Goal: Check status: Check status

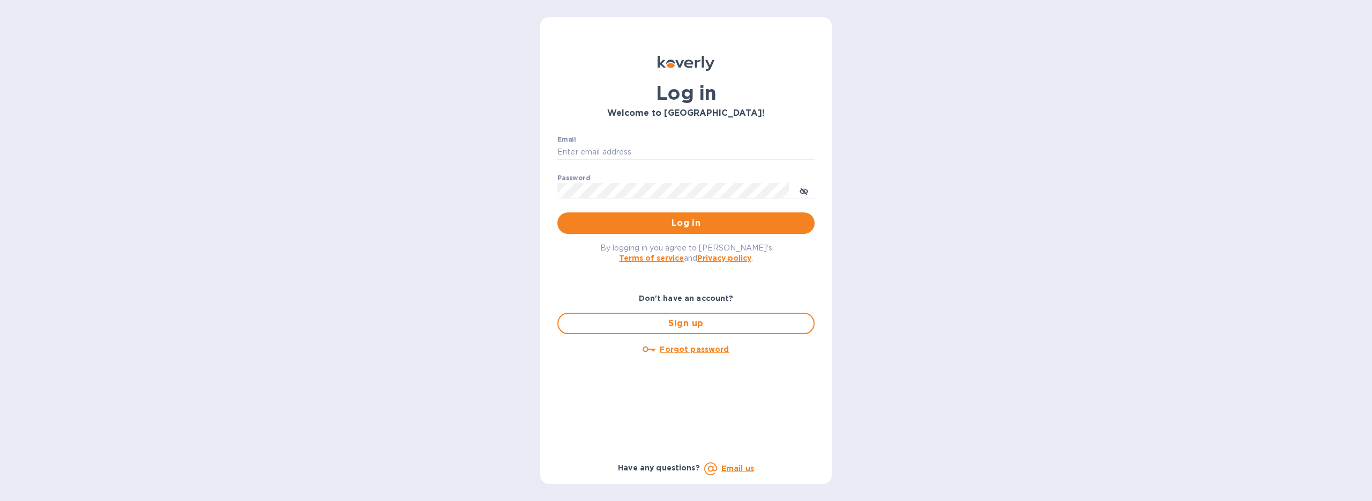
drag, startPoint x: 583, startPoint y: 140, endPoint x: 589, endPoint y: 146, distance: 8.3
click at [583, 141] on div "Email ​" at bounding box center [685, 155] width 257 height 39
click at [589, 146] on input "Email" at bounding box center [685, 152] width 257 height 16
paste input "sreeder@bookkeeper360.com"
type input "sreeder@bookkeeper360.com"
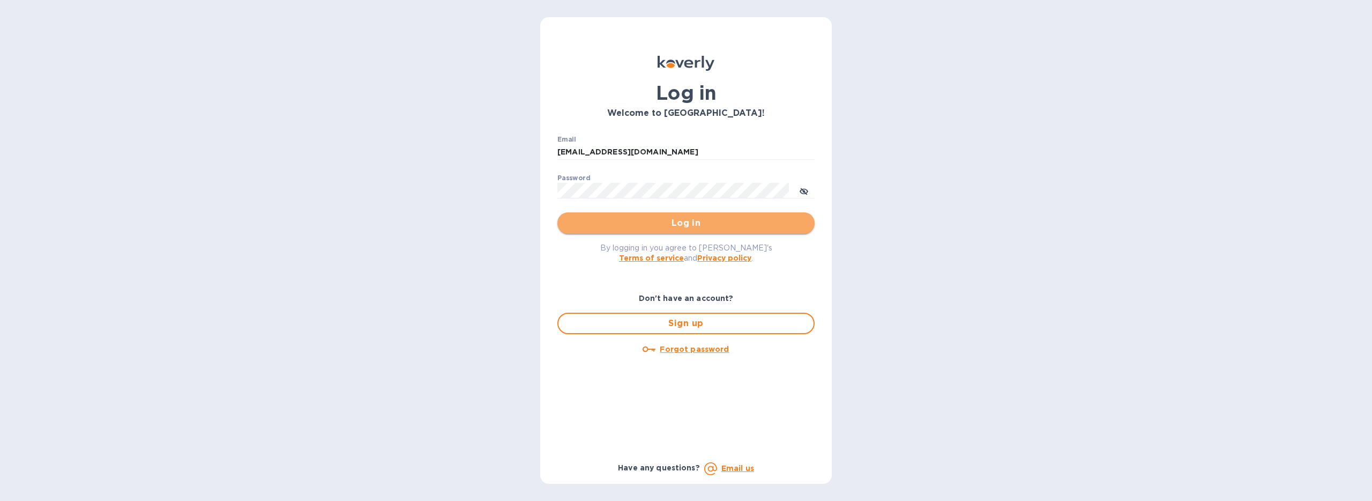
click at [641, 225] on span "Log in" at bounding box center [686, 223] width 240 height 13
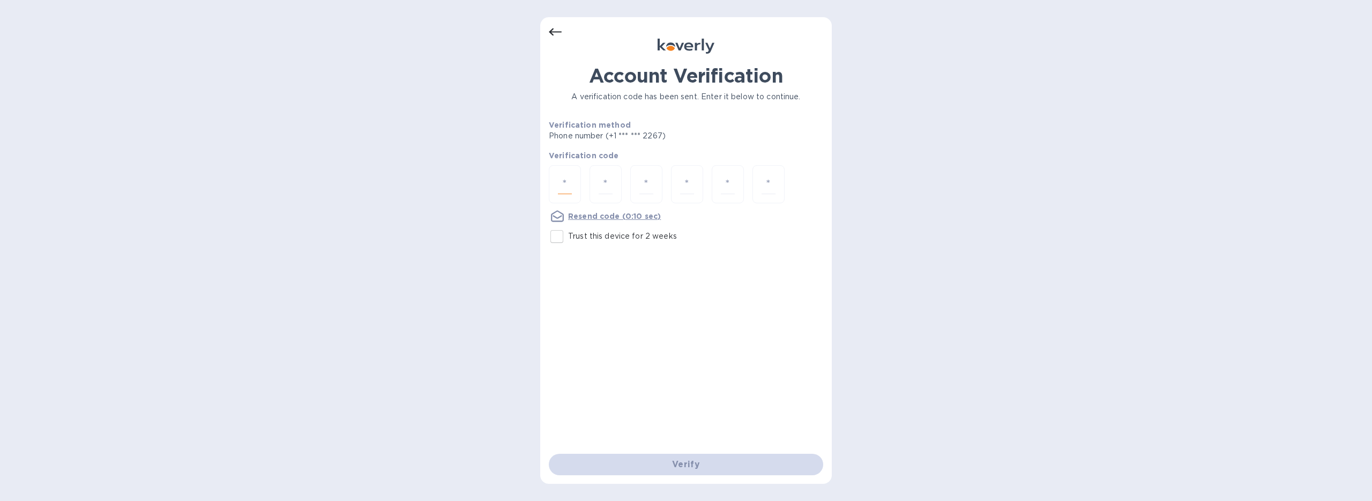
click at [563, 179] on input "number" at bounding box center [565, 184] width 14 height 20
type input "8"
type input "9"
type input "2"
type input "0"
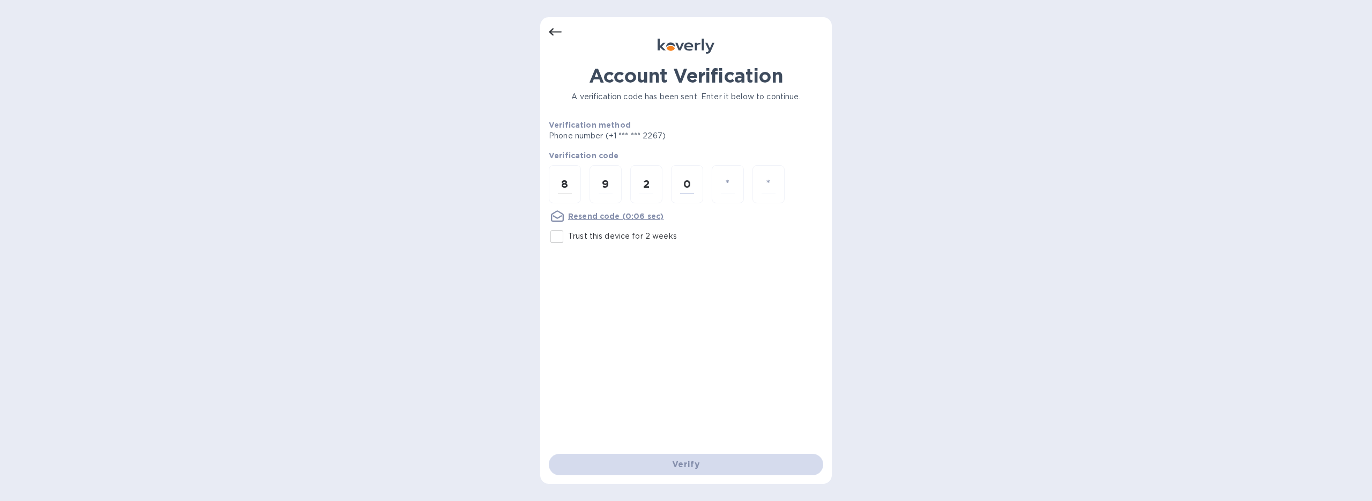
type input "5"
type input "3"
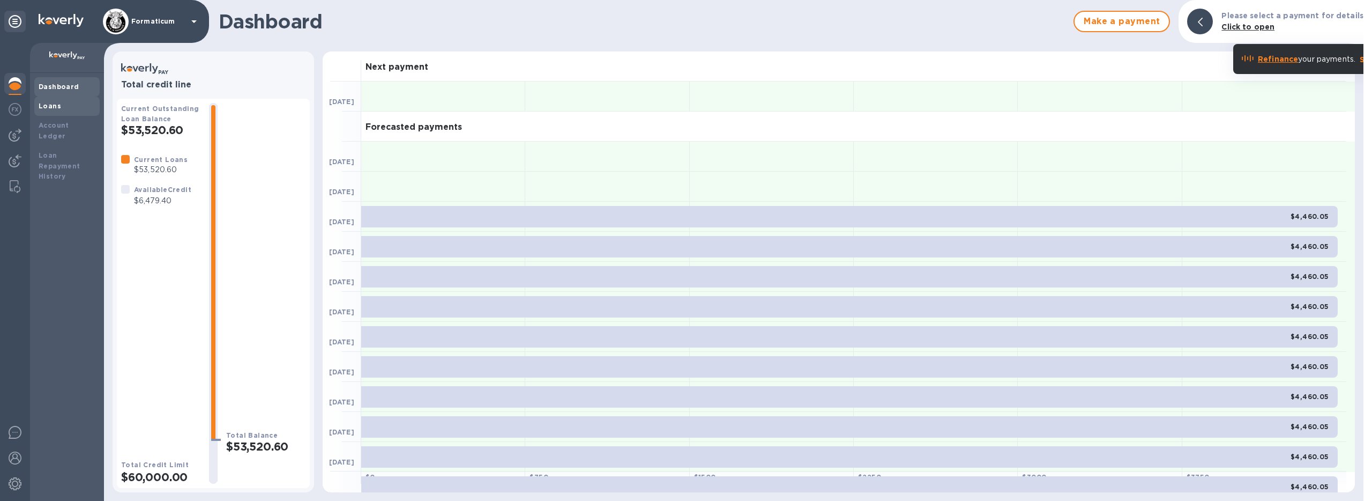
click at [63, 103] on div "Loans" at bounding box center [67, 106] width 57 height 11
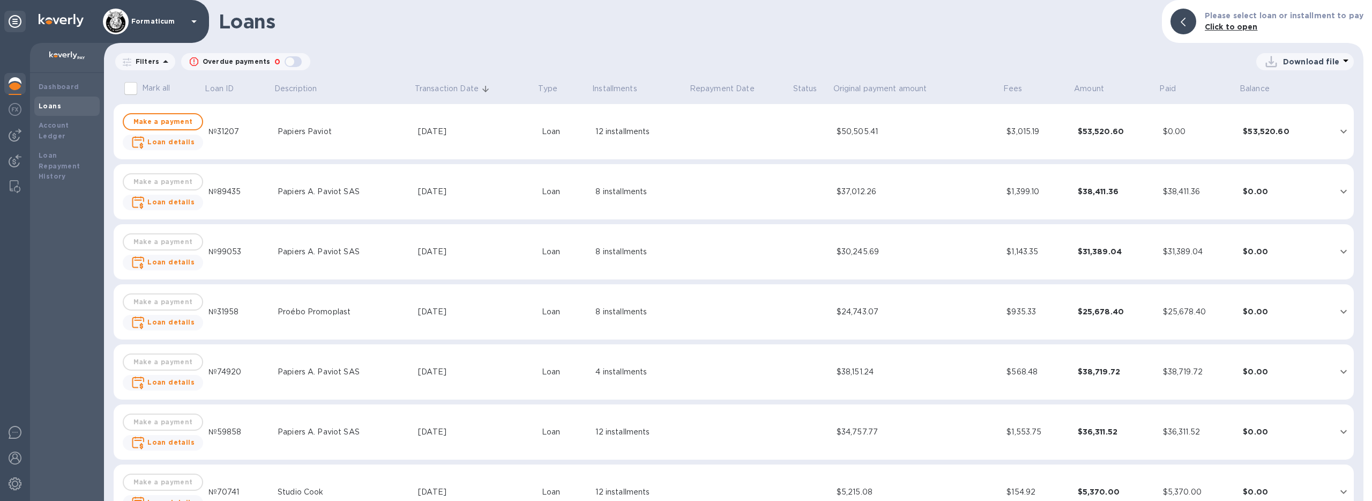
click at [382, 131] on div "Papiers Paviot" at bounding box center [344, 131] width 132 height 11
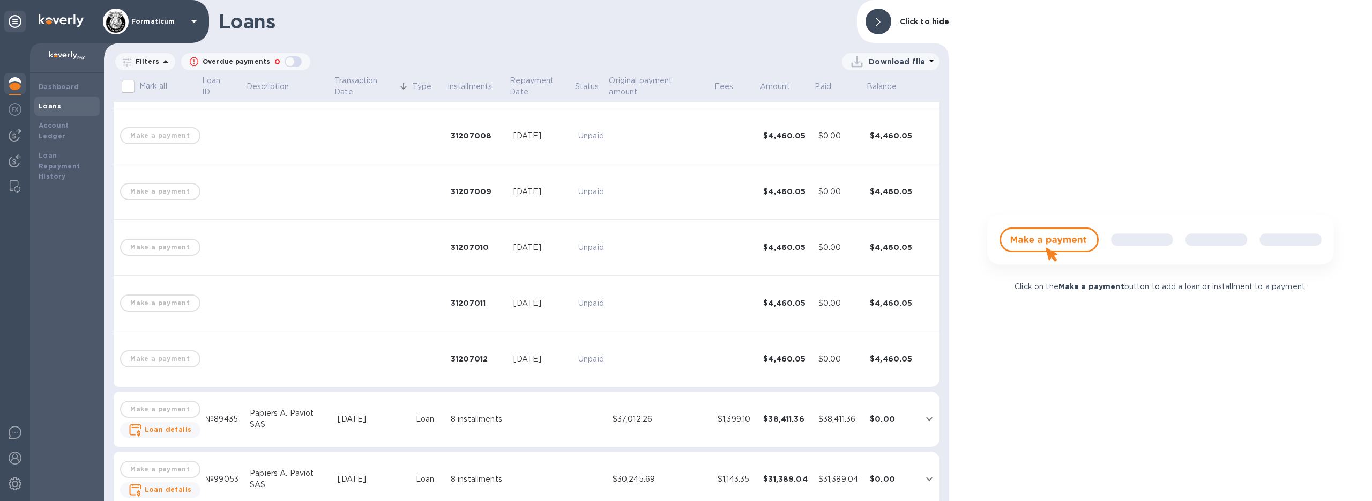
scroll to position [443, 0]
click at [672, 418] on div "$37,012.26" at bounding box center [661, 417] width 96 height 11
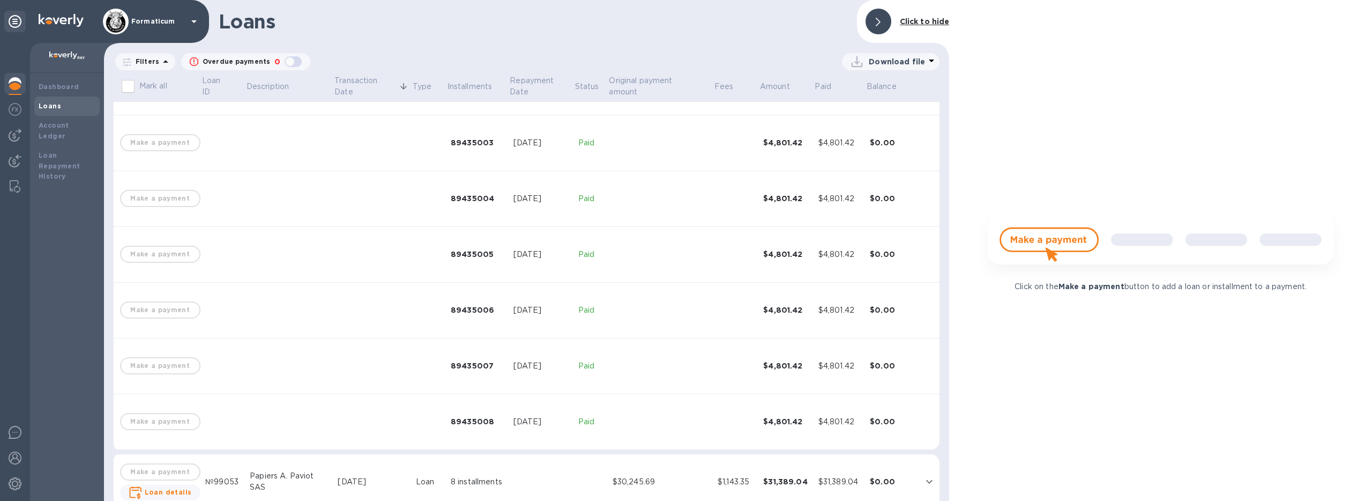
scroll to position [887, 0]
click at [637, 414] on td at bounding box center [660, 420] width 105 height 56
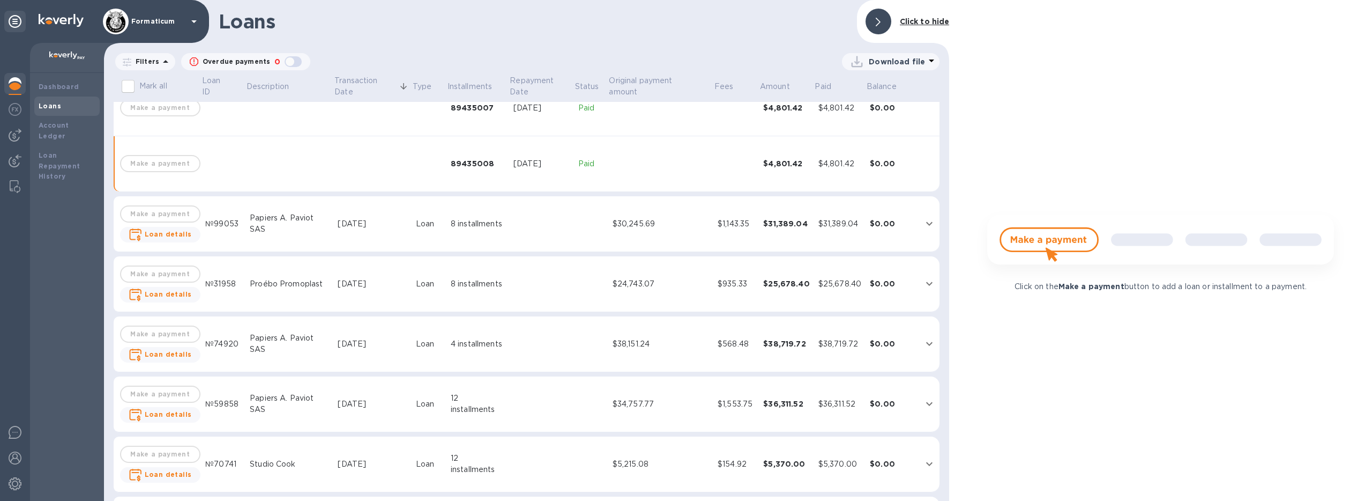
scroll to position [1149, 0]
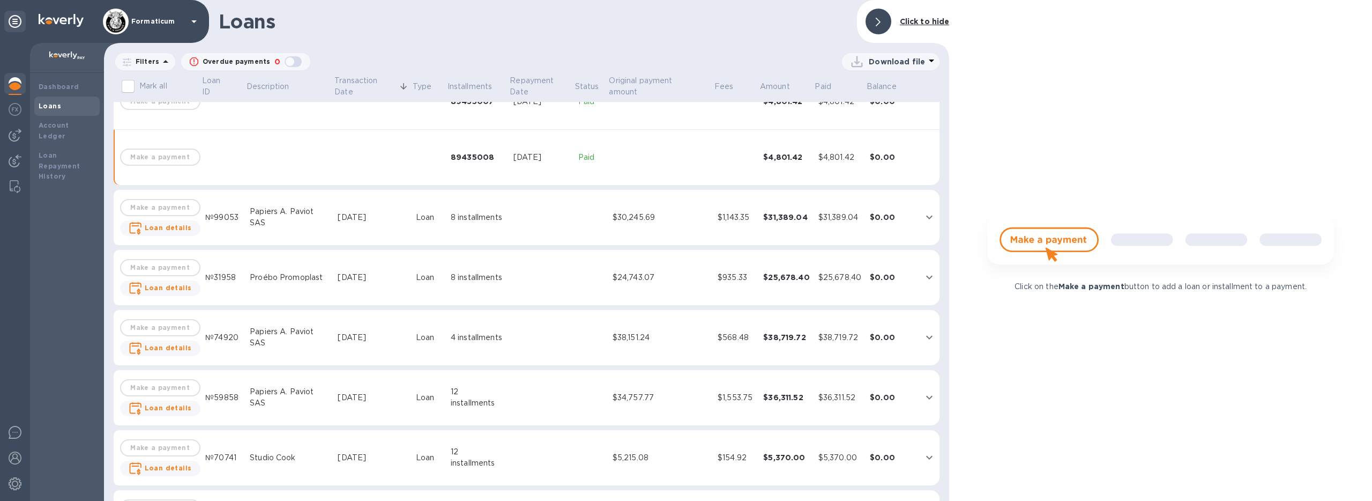
click at [644, 157] on td at bounding box center [660, 158] width 105 height 56
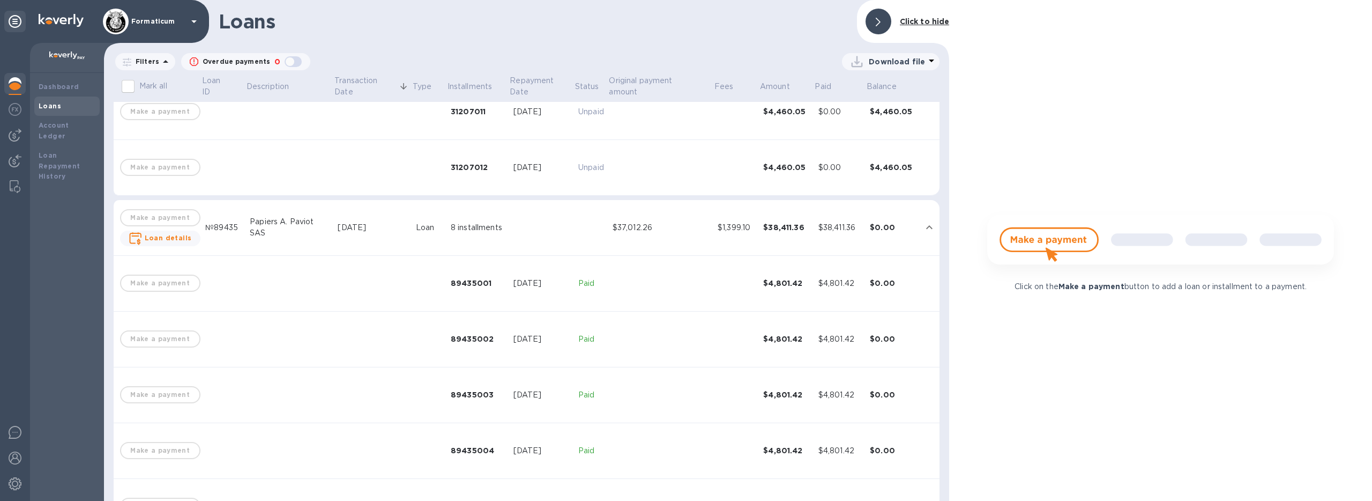
click at [528, 234] on td at bounding box center [541, 228] width 65 height 56
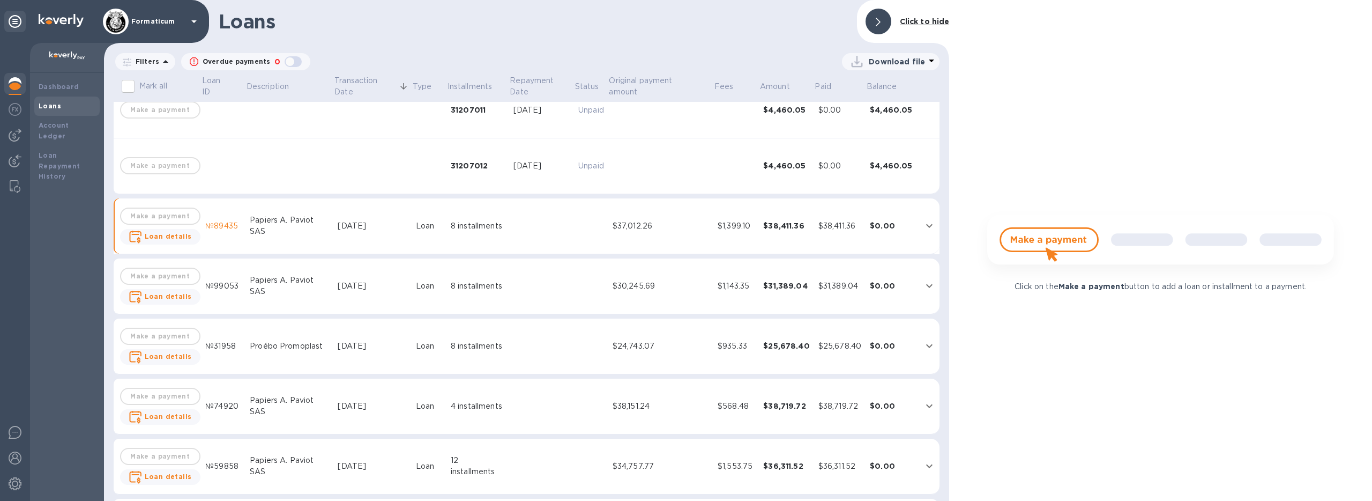
scroll to position [635, 0]
